Goal: Transaction & Acquisition: Book appointment/travel/reservation

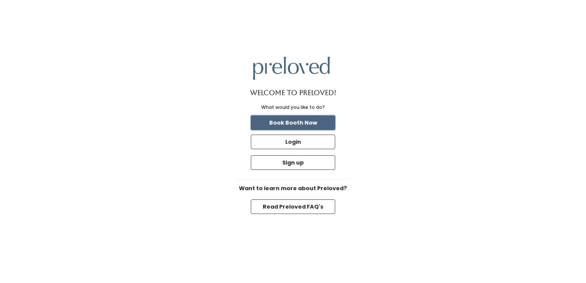
click at [302, 120] on button "Book Booth Now" at bounding box center [293, 122] width 84 height 15
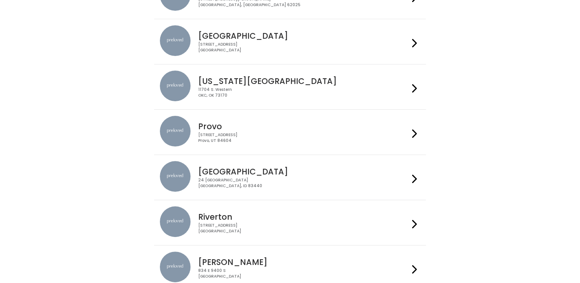
scroll to position [150, 0]
click at [296, 179] on div "24 South 1st West Rexburg, ID 83440" at bounding box center [303, 182] width 211 height 11
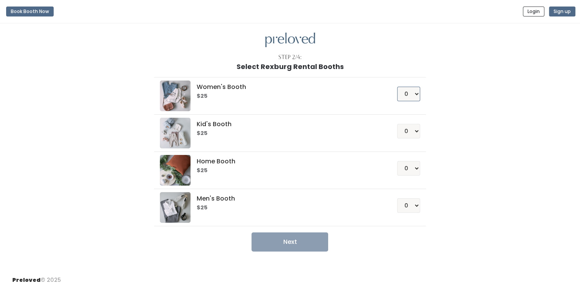
click at [413, 94] on select "0 1 2 3 4" at bounding box center [408, 94] width 23 height 15
select select "1"
click at [397, 87] on select "0 1 2 3 4" at bounding box center [408, 94] width 23 height 15
click at [278, 240] on button "Next" at bounding box center [290, 241] width 77 height 19
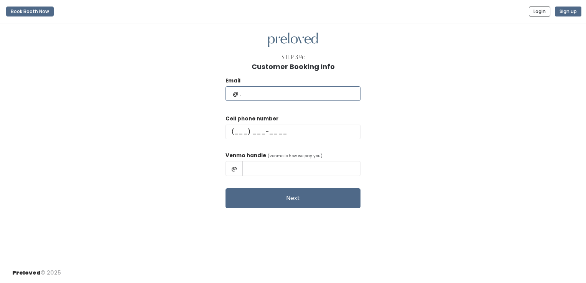
click at [282, 94] on input "text" at bounding box center [292, 93] width 135 height 15
type input "avaworkman@hotmail.com"
click at [259, 133] on input "text" at bounding box center [292, 132] width 135 height 15
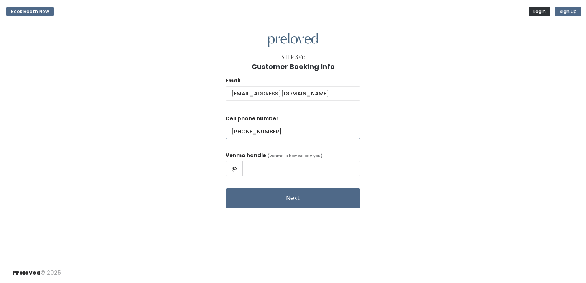
type input "(480) 930-7713"
click at [540, 10] on button "Login" at bounding box center [539, 12] width 21 height 10
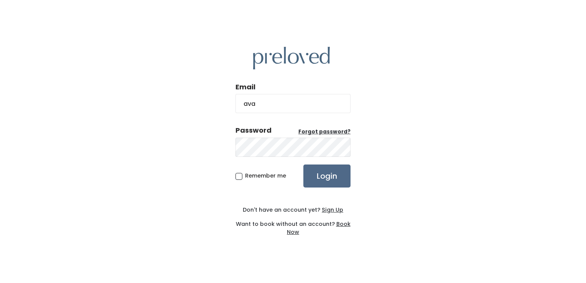
type input "[EMAIL_ADDRESS][DOMAIN_NAME]"
click at [303, 164] on input "Login" at bounding box center [326, 175] width 47 height 23
click at [324, 177] on input "Login" at bounding box center [326, 175] width 47 height 23
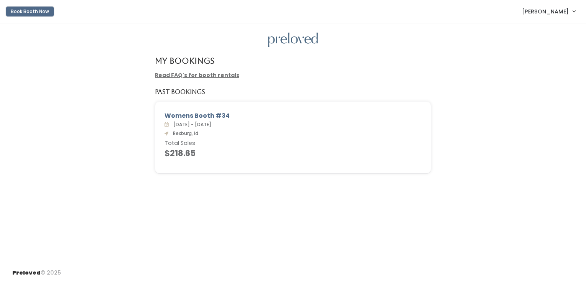
click at [37, 12] on button "Book Booth Now" at bounding box center [30, 12] width 48 height 10
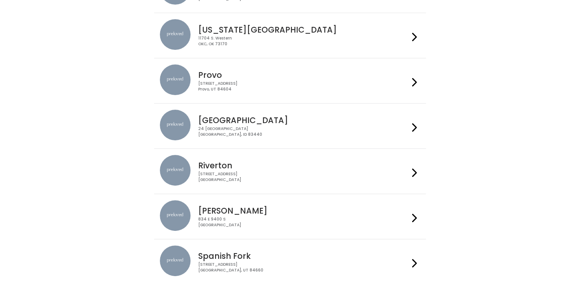
scroll to position [202, 0]
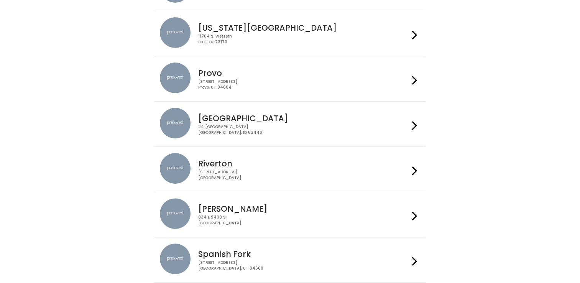
click at [404, 114] on h4 "Rexburg" at bounding box center [303, 118] width 211 height 9
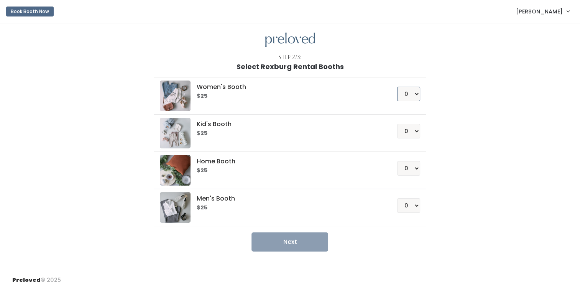
click at [408, 90] on select "0 1 2 3 4" at bounding box center [408, 94] width 23 height 15
select select "1"
click at [397, 87] on select "0 1 2 3 4" at bounding box center [408, 94] width 23 height 15
click at [302, 241] on button "Next" at bounding box center [290, 241] width 77 height 19
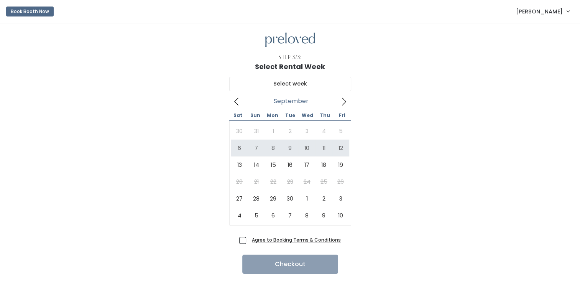
click at [343, 99] on icon at bounding box center [344, 102] width 4 height 8
click at [236, 97] on icon at bounding box center [236, 101] width 8 height 8
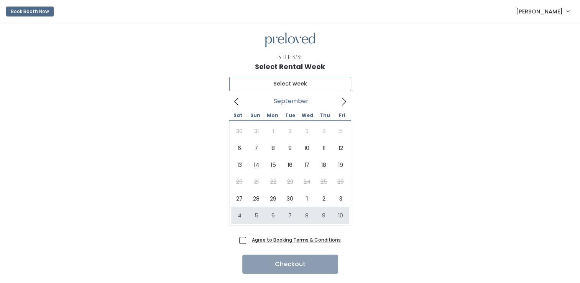
type input "[DATE] to [DATE]"
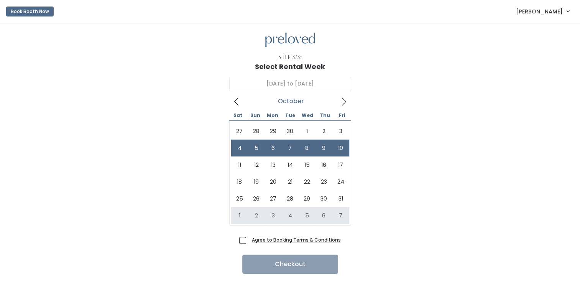
click at [243, 236] on label "Agree to Booking Terms & Conditions" at bounding box center [290, 240] width 102 height 8
click at [249, 236] on input "Agree to Booking Terms & Conditions" at bounding box center [251, 238] width 5 height 5
checkbox input "true"
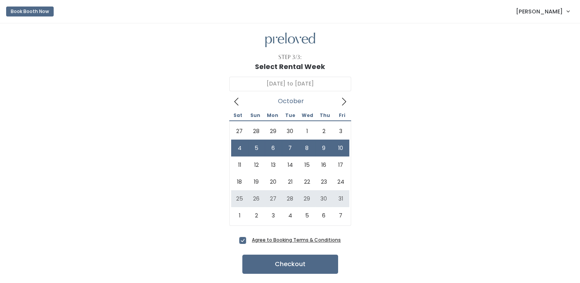
click at [412, 175] on div "[DATE] to October [DATE] Sun Mon Tue Wed Thu Fri 27 28 29 30 1 2 3 4 5 6 7 8 9 …" at bounding box center [290, 153] width 556 height 164
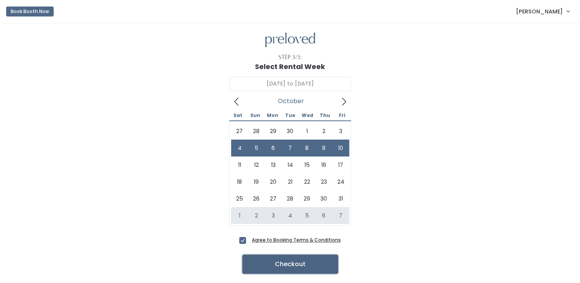
click at [295, 265] on button "Checkout" at bounding box center [290, 264] width 96 height 19
